Goal: Find specific page/section

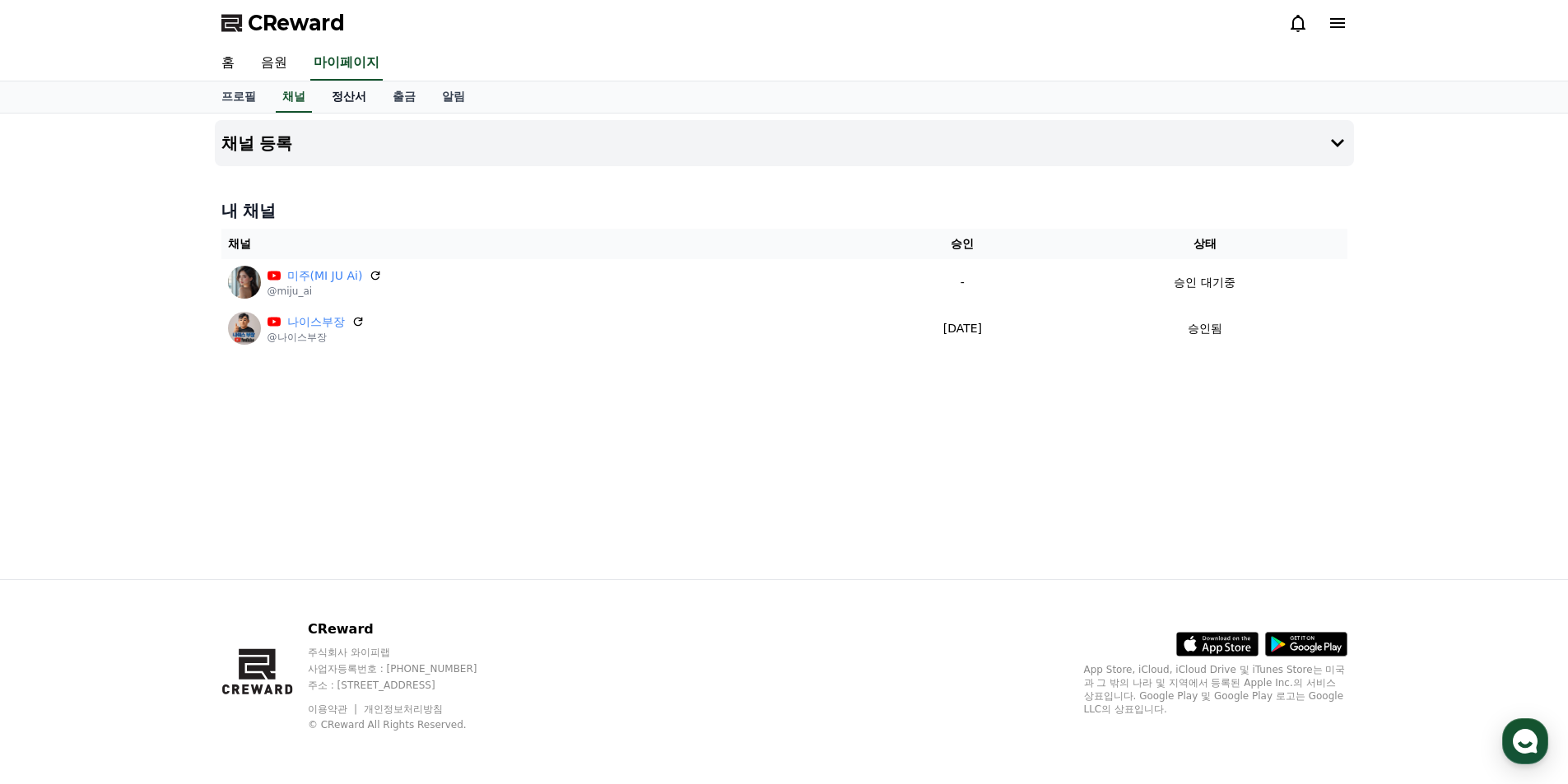
click at [354, 102] on link "정산서" at bounding box center [349, 97] width 61 height 31
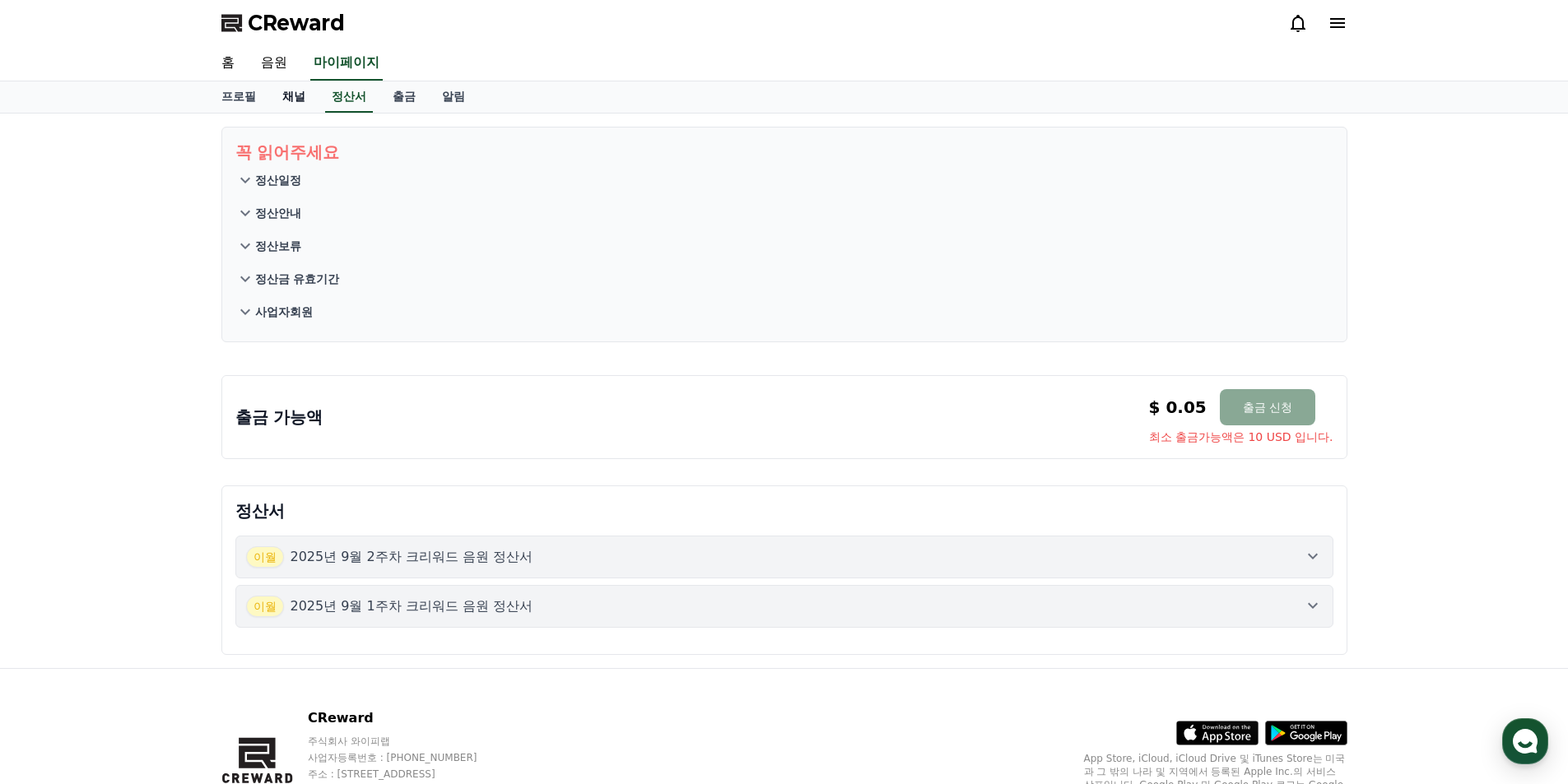
click at [297, 100] on link "채널" at bounding box center [293, 97] width 50 height 31
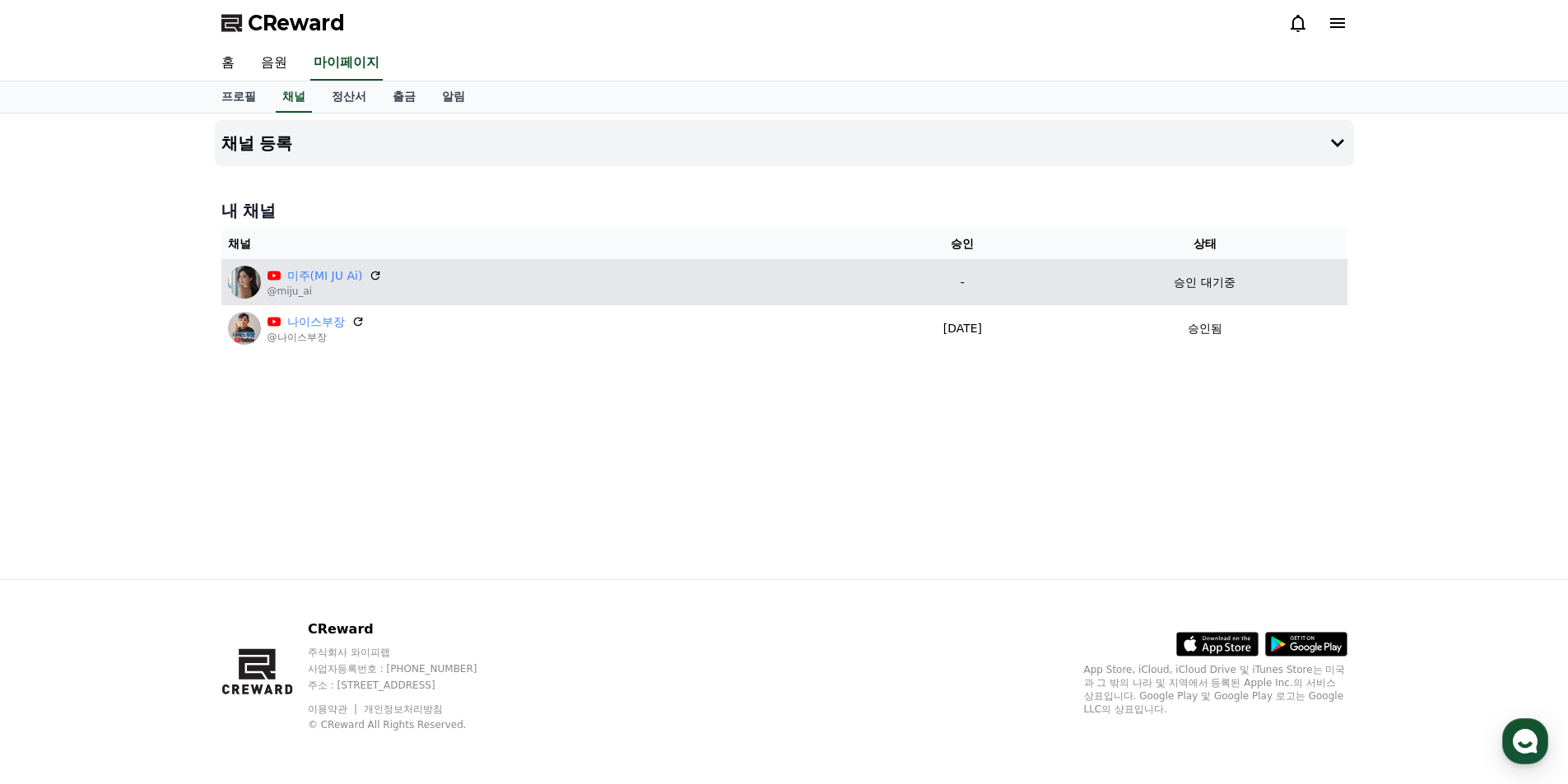
click at [288, 290] on p "@miju_ai" at bounding box center [325, 290] width 115 height 13
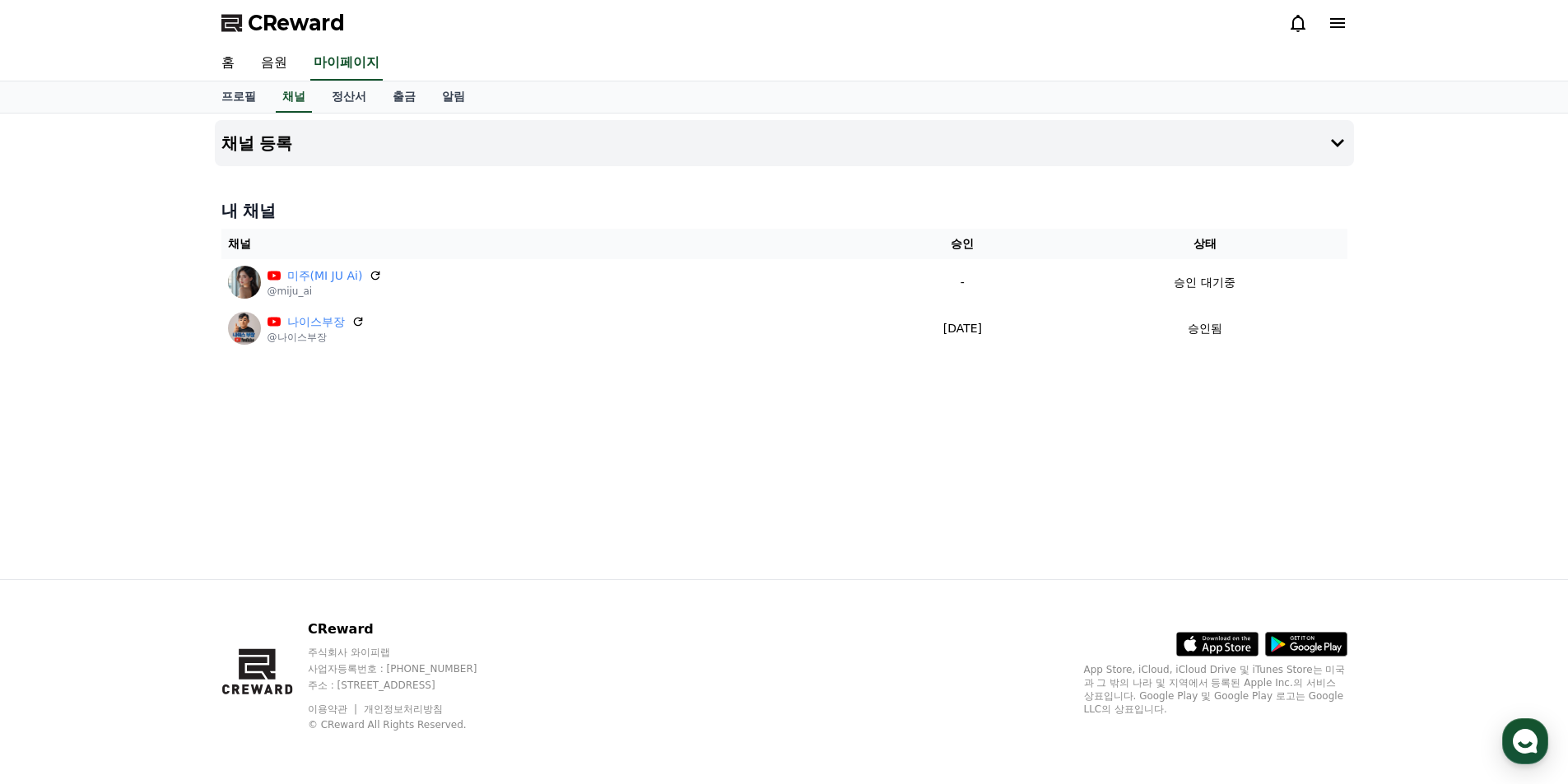
click at [1441, 331] on div "채널 등록 내 채널 채널 승인 상태 미주(MI JU Ai) @miju_ai - 승인 대기중 나이스부장 @나이스부장 [DATE] 09-07 승인됨" at bounding box center [784, 346] width 1568 height 466
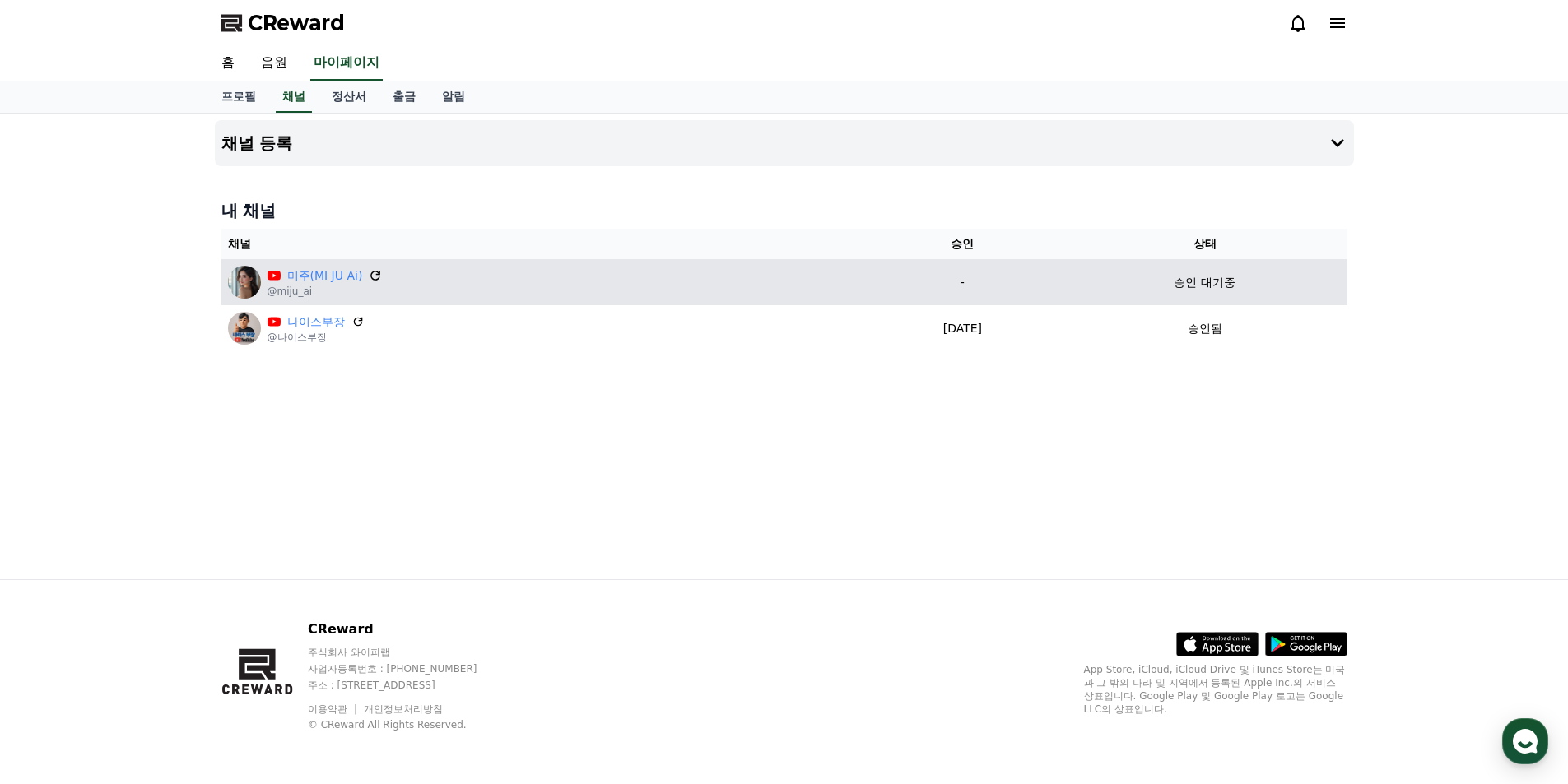
click at [373, 276] on icon at bounding box center [376, 275] width 15 height 15
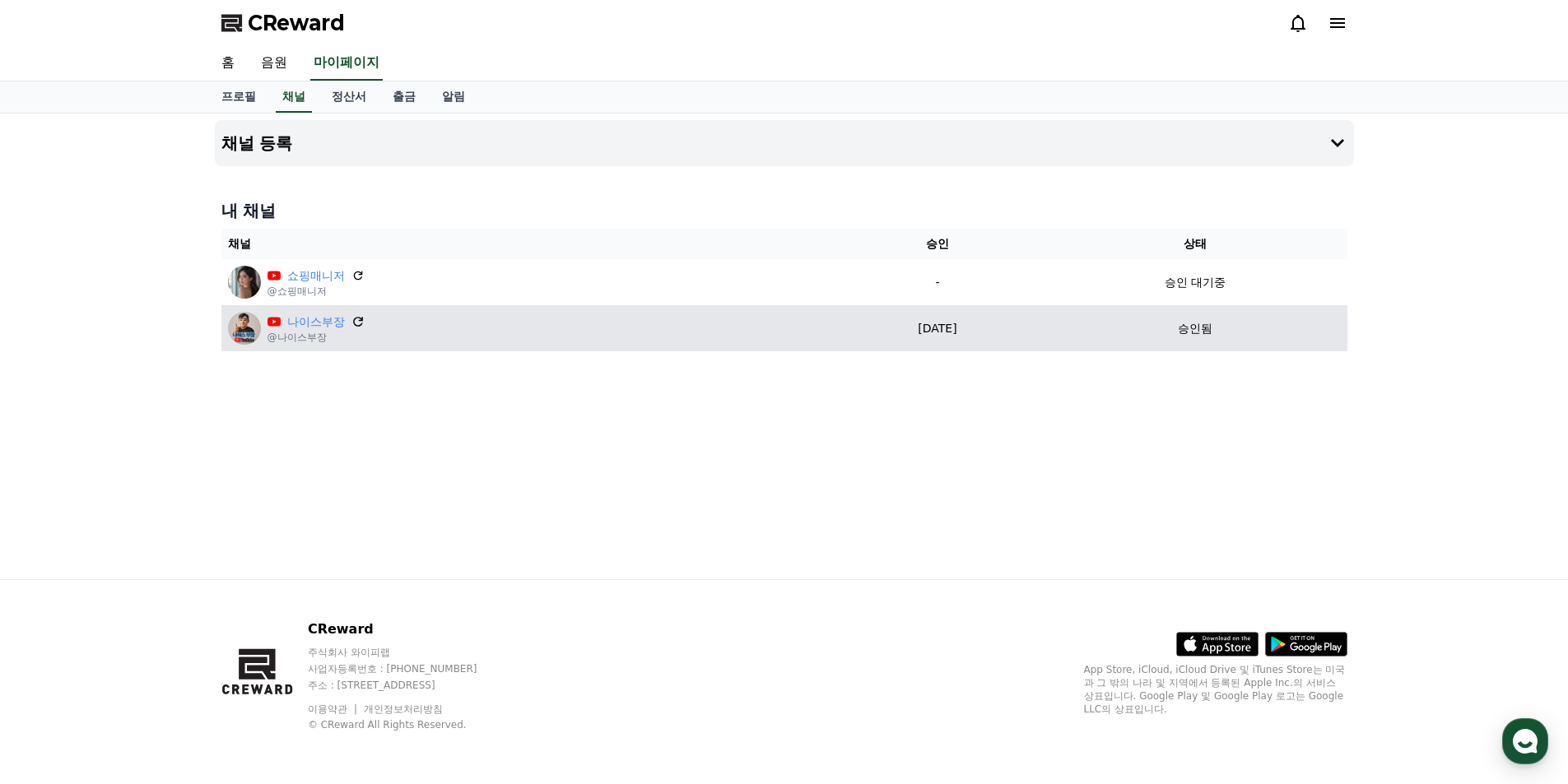
click at [359, 320] on icon at bounding box center [358, 321] width 10 height 10
